Goal: Obtain resource: Obtain resource

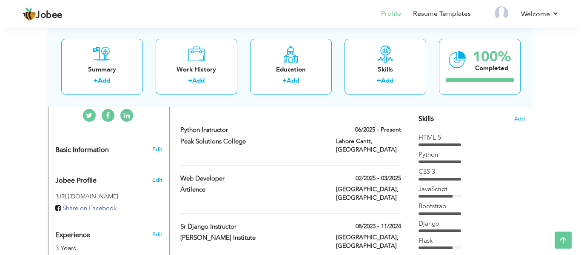
scroll to position [213, 0]
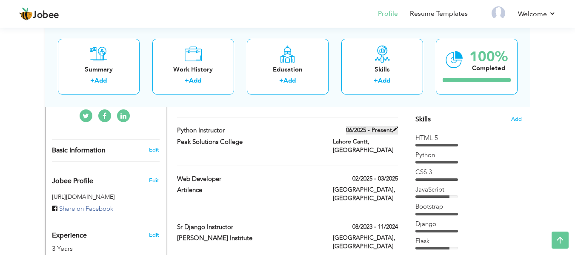
click at [393, 129] on span at bounding box center [395, 129] width 6 height 6
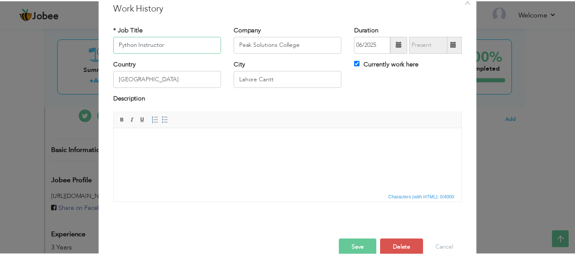
scroll to position [50, 0]
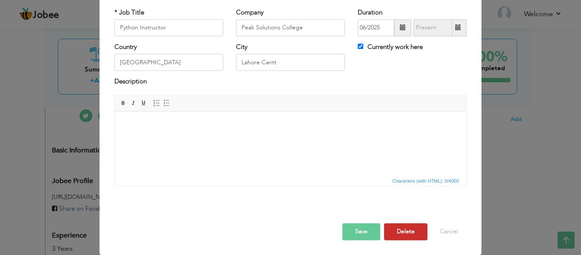
click at [410, 229] on button "Delete" at bounding box center [405, 231] width 43 height 17
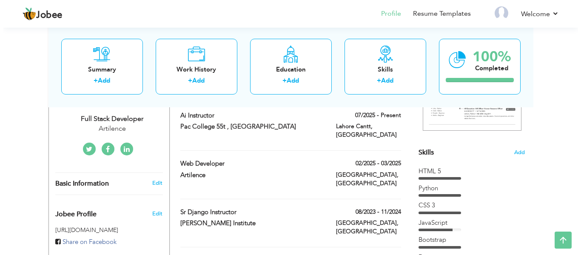
scroll to position [170, 0]
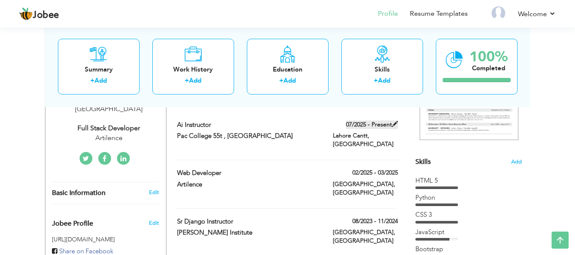
click at [392, 127] on span at bounding box center [395, 124] width 6 height 6
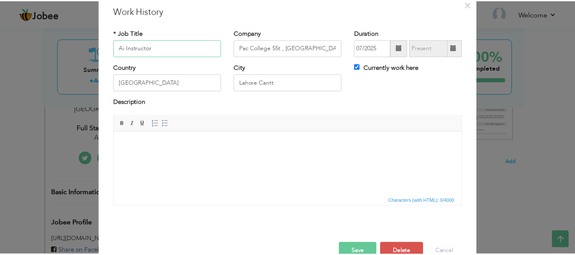
scroll to position [50, 0]
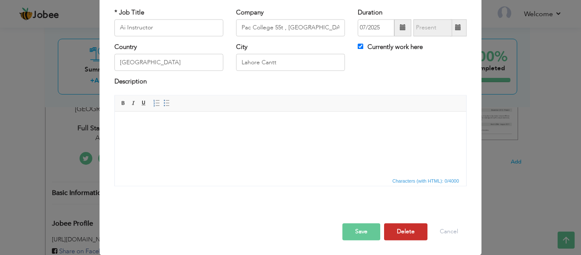
click at [400, 228] on button "Delete" at bounding box center [405, 231] width 43 height 17
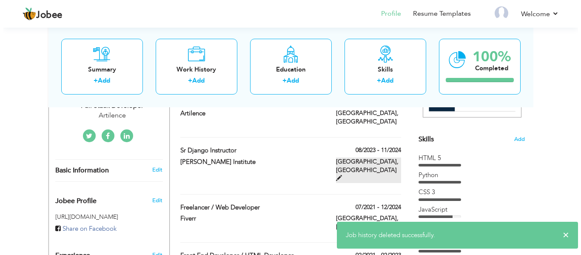
scroll to position [213, 0]
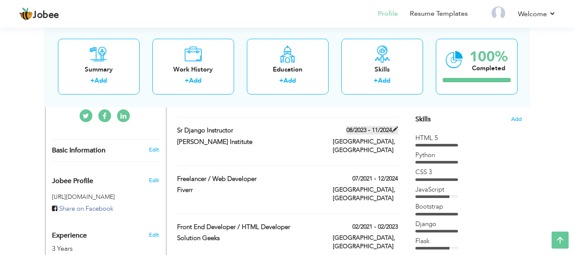
click at [395, 128] on span at bounding box center [395, 129] width 6 height 6
type input "Sr Django Instructor"
type input "[PERSON_NAME] Institute"
type input "08/2023"
type input "11/2024"
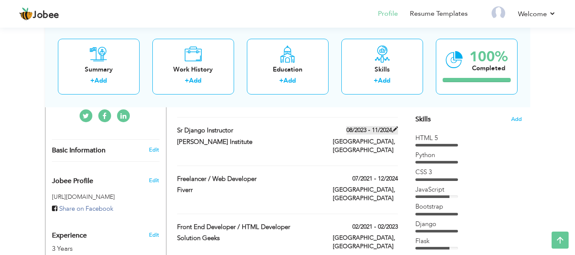
type input "[GEOGRAPHIC_DATA]"
checkbox input "false"
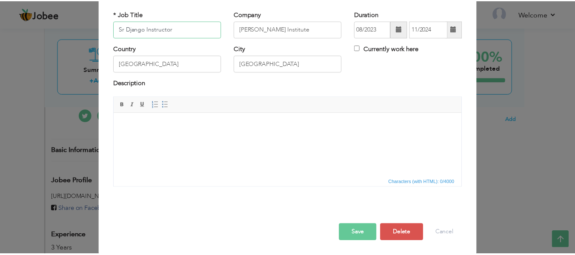
scroll to position [50, 0]
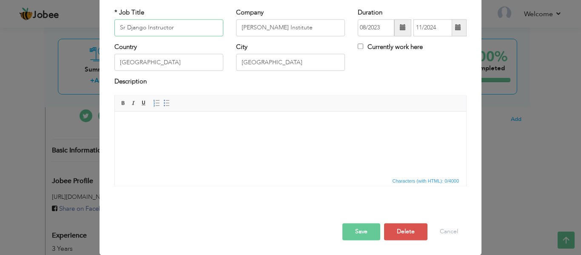
click at [177, 29] on input "Sr Django Instructor" at bounding box center [169, 27] width 109 height 17
type input "Sr Django Developer"
click at [361, 223] on button "Save" at bounding box center [362, 231] width 38 height 17
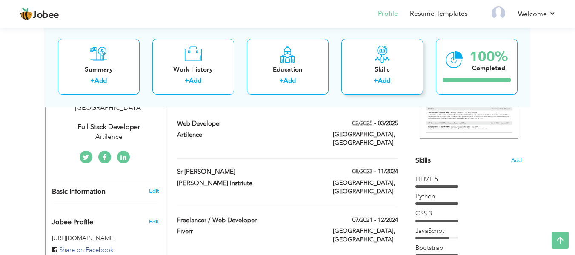
scroll to position [0, 0]
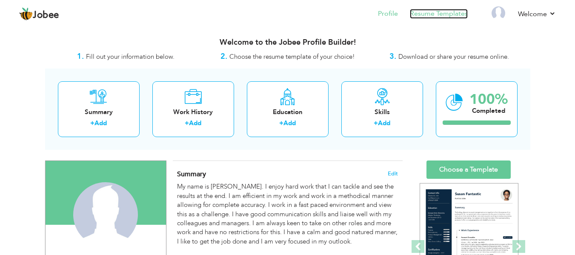
click at [450, 13] on link "Resume Templates" at bounding box center [439, 14] width 58 height 10
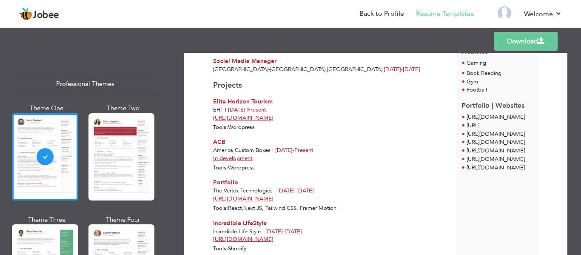
scroll to position [298, 0]
click at [513, 44] on link "Download" at bounding box center [526, 41] width 63 height 19
click at [549, 45] on link "Download" at bounding box center [526, 41] width 63 height 19
click at [533, 37] on link "Download" at bounding box center [526, 41] width 63 height 19
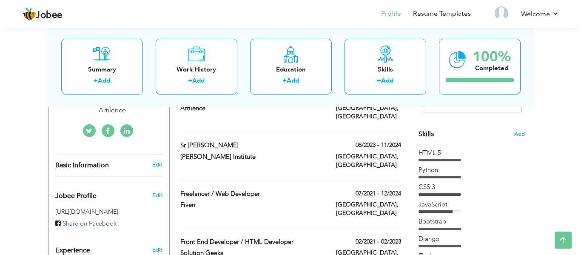
scroll to position [213, 0]
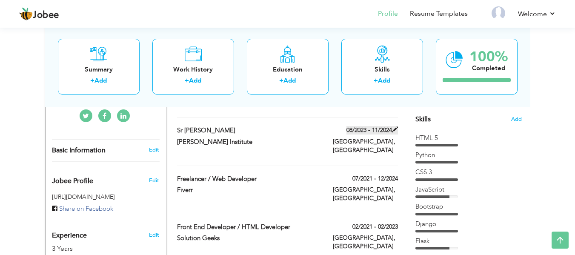
click at [394, 129] on span at bounding box center [395, 129] width 6 height 6
type input "Sr Django Developer"
type input "[PERSON_NAME] Institute"
type input "08/2023"
type input "11/2024"
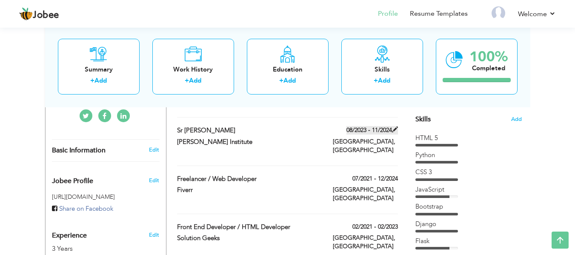
type input "[GEOGRAPHIC_DATA]"
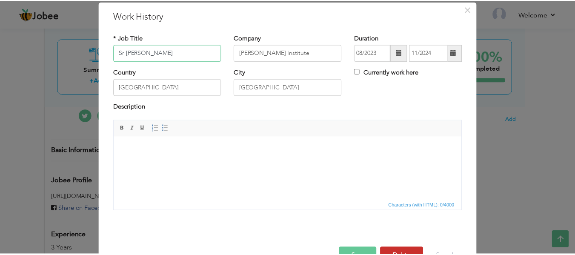
scroll to position [50, 0]
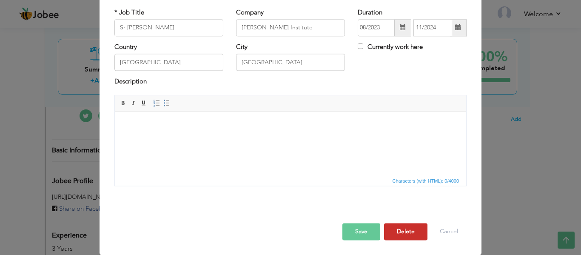
click at [397, 224] on button "Delete" at bounding box center [405, 231] width 43 height 17
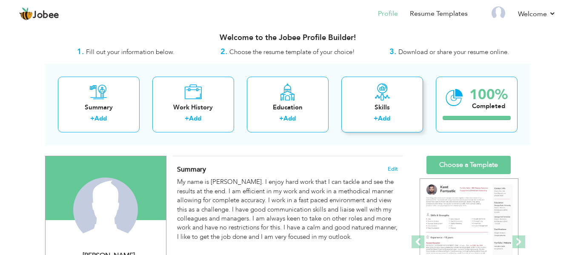
scroll to position [0, 0]
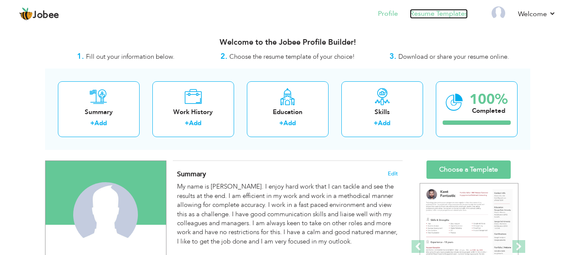
click at [441, 14] on link "Resume Templates" at bounding box center [439, 14] width 58 height 10
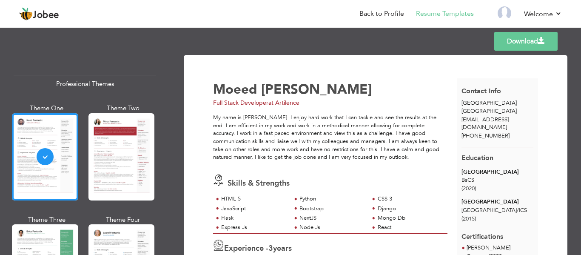
click at [525, 42] on link "Download" at bounding box center [526, 41] width 63 height 19
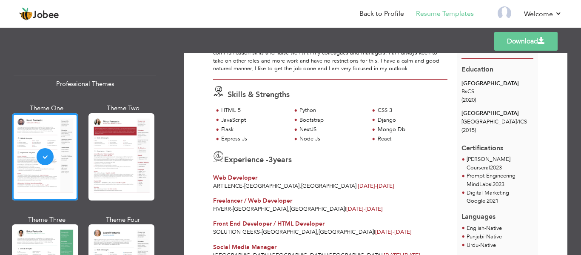
scroll to position [107, 0]
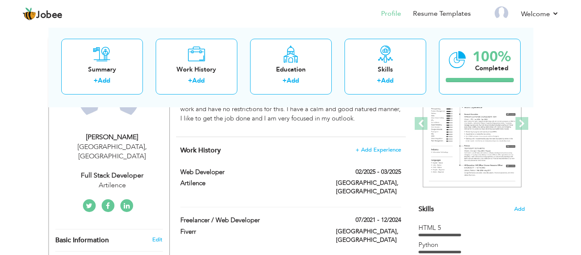
scroll to position [128, 0]
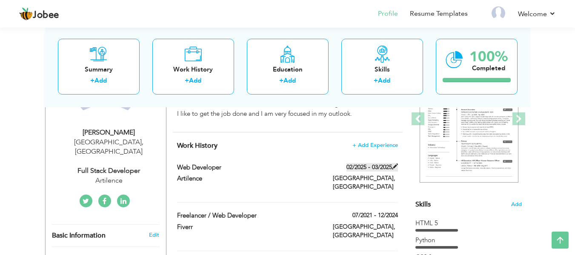
click at [393, 169] on span at bounding box center [395, 166] width 6 height 6
type input "Web Developer"
type input "Artilence"
type input "02/2025"
type input "03/2025"
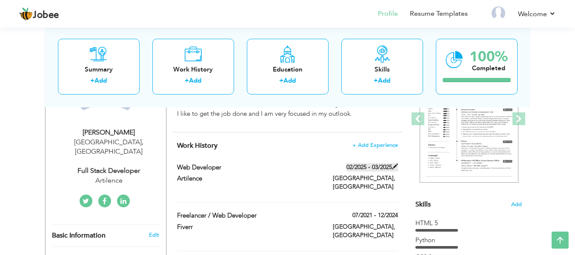
type input "[GEOGRAPHIC_DATA]"
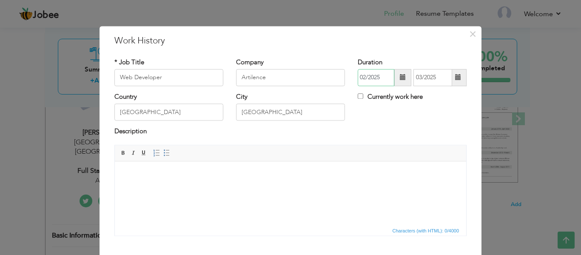
click at [377, 78] on input "02/2025" at bounding box center [376, 77] width 37 height 17
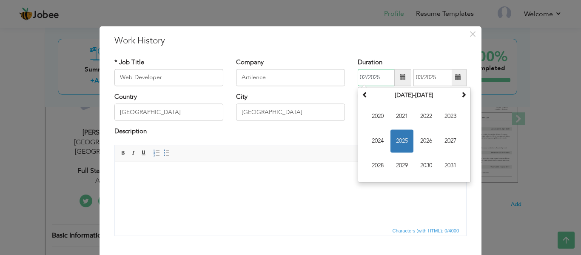
click at [440, 117] on span "2023" at bounding box center [450, 116] width 23 height 23
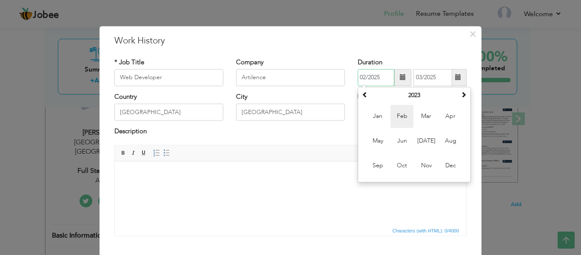
click at [403, 118] on span "Feb" at bounding box center [402, 116] width 23 height 23
type input "02/2023"
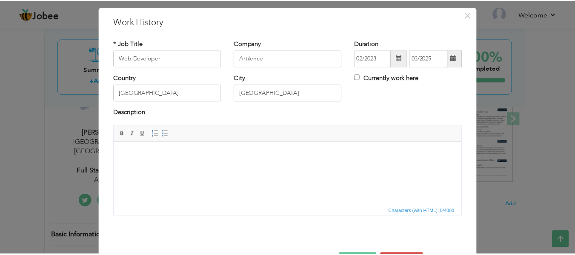
scroll to position [50, 0]
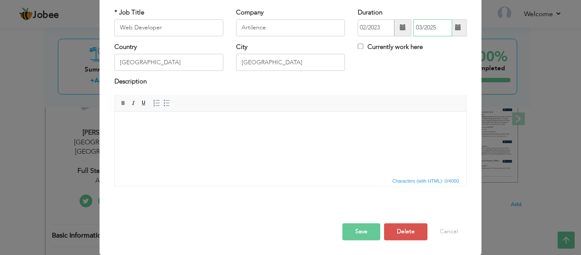
click at [418, 25] on input "03/2025" at bounding box center [433, 27] width 39 height 17
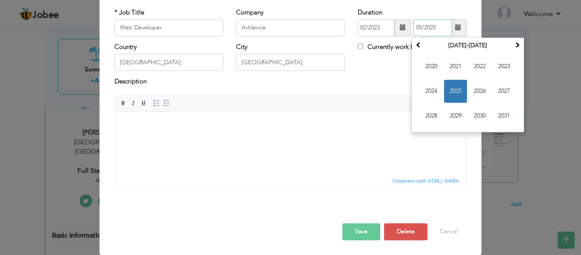
type input "05/2025"
click at [357, 233] on button "Save" at bounding box center [362, 231] width 38 height 17
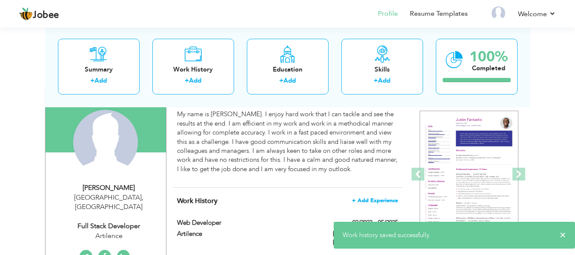
scroll to position [0, 0]
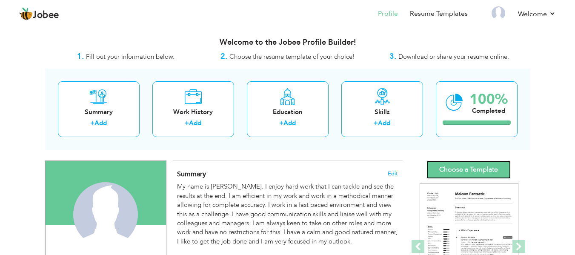
click at [478, 165] on link "Choose a Template" at bounding box center [469, 169] width 84 height 18
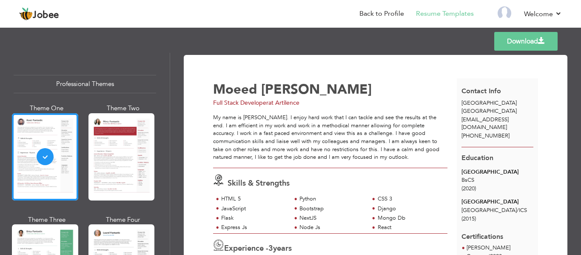
click at [535, 42] on link "Download" at bounding box center [526, 41] width 63 height 19
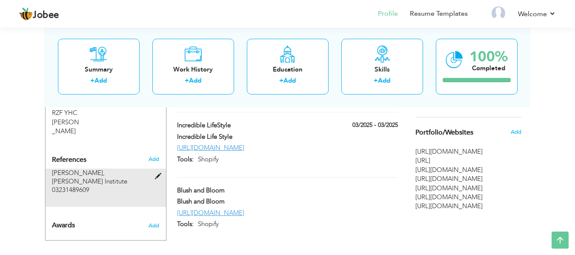
scroll to position [577, 0]
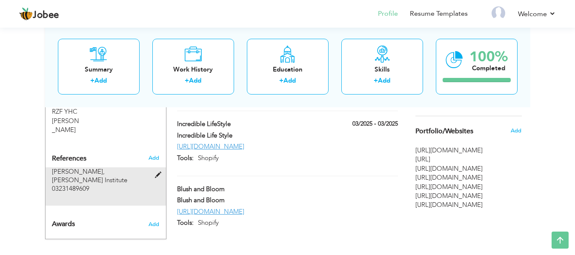
click at [156, 172] on span at bounding box center [160, 175] width 11 height 6
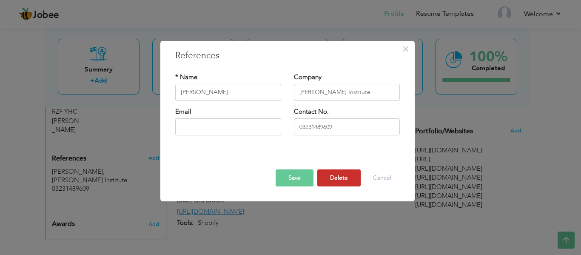
click at [344, 180] on button "Delete" at bounding box center [339, 177] width 43 height 17
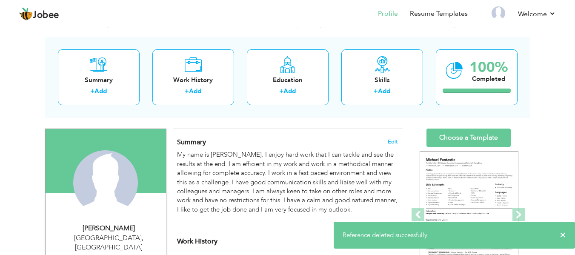
scroll to position [0, 0]
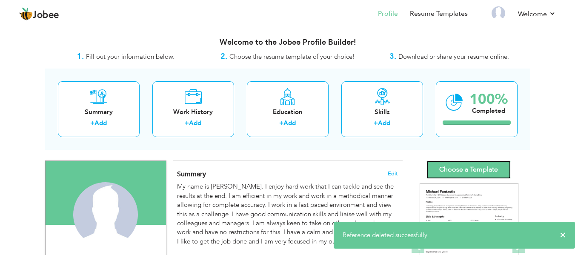
click at [464, 170] on link "Choose a Template" at bounding box center [469, 169] width 84 height 18
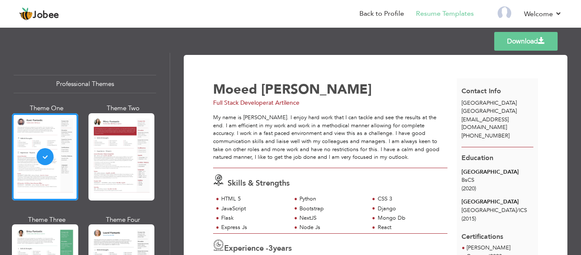
click at [520, 43] on link "Download" at bounding box center [526, 41] width 63 height 19
